Goal: Transaction & Acquisition: Purchase product/service

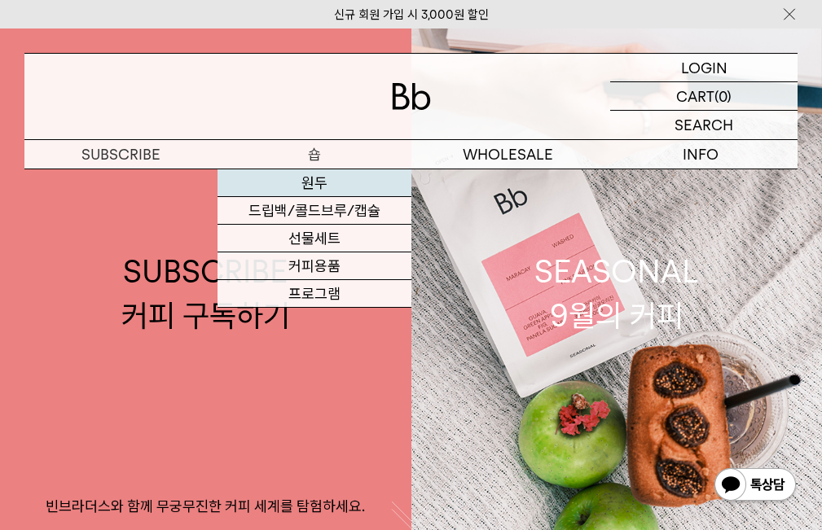
click at [312, 180] on link "원두" at bounding box center [313, 183] width 193 height 28
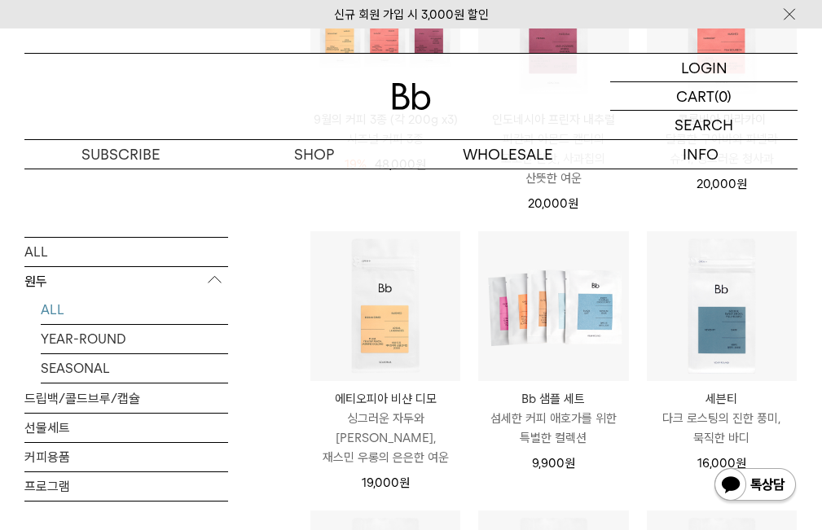
scroll to position [733, 0]
